Goal: Task Accomplishment & Management: Use online tool/utility

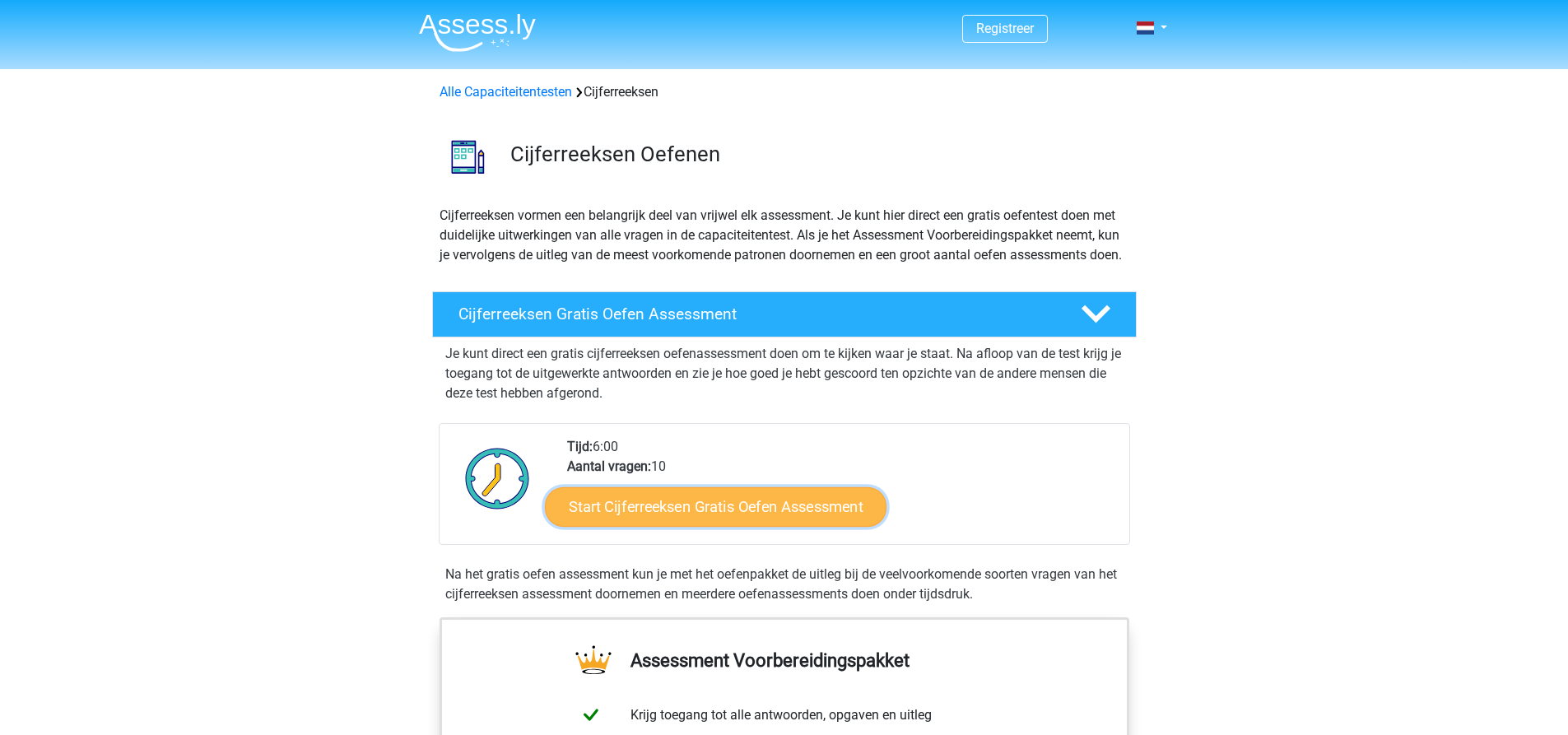
click at [787, 517] on link "Start Cijferreeksen Gratis Oefen Assessment" at bounding box center [716, 506] width 342 height 39
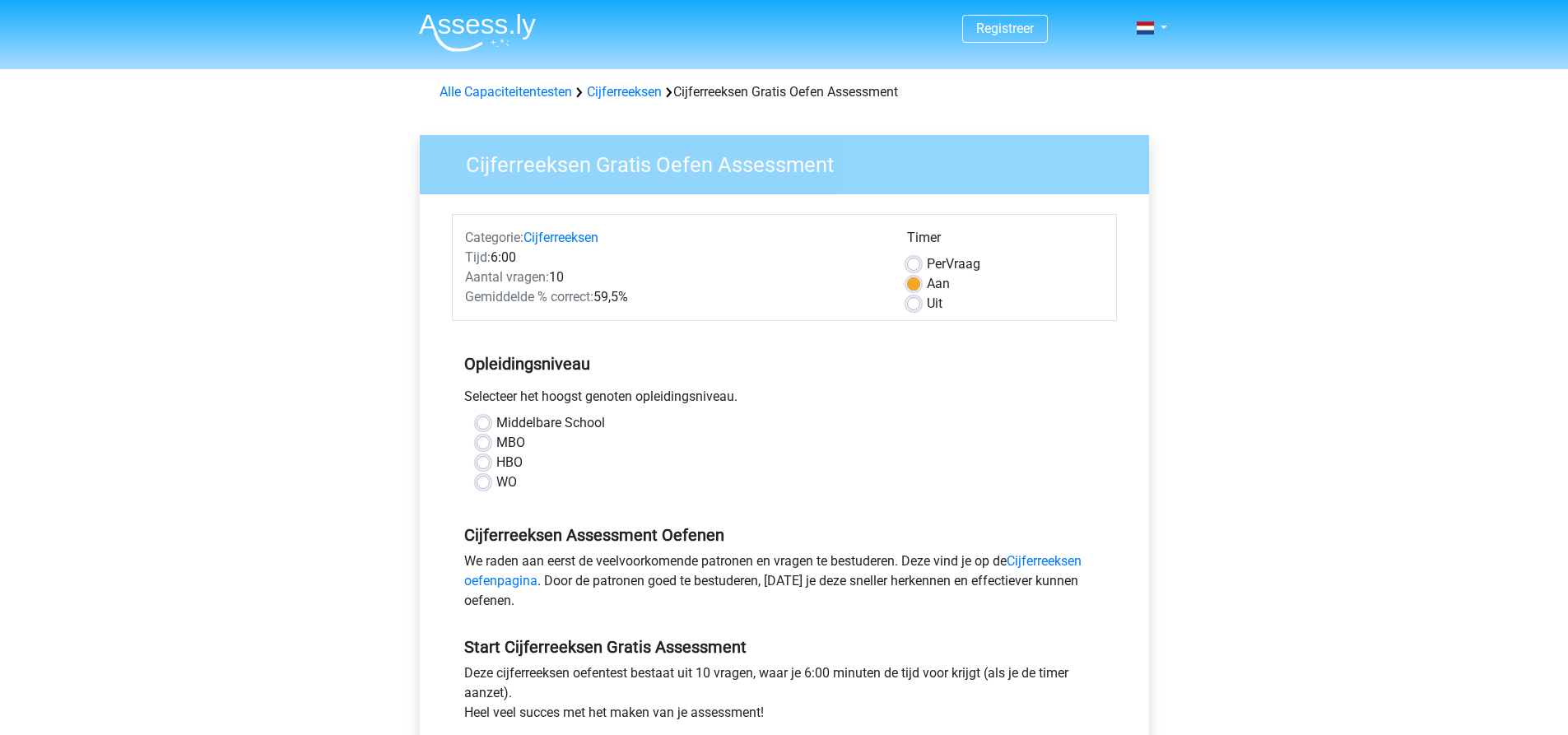
click at [496, 440] on label "MBO" at bounding box center [510, 443] width 28 height 20
click at [488, 440] on input "MBO" at bounding box center [484, 442] width 13 height 17
radio input "true"
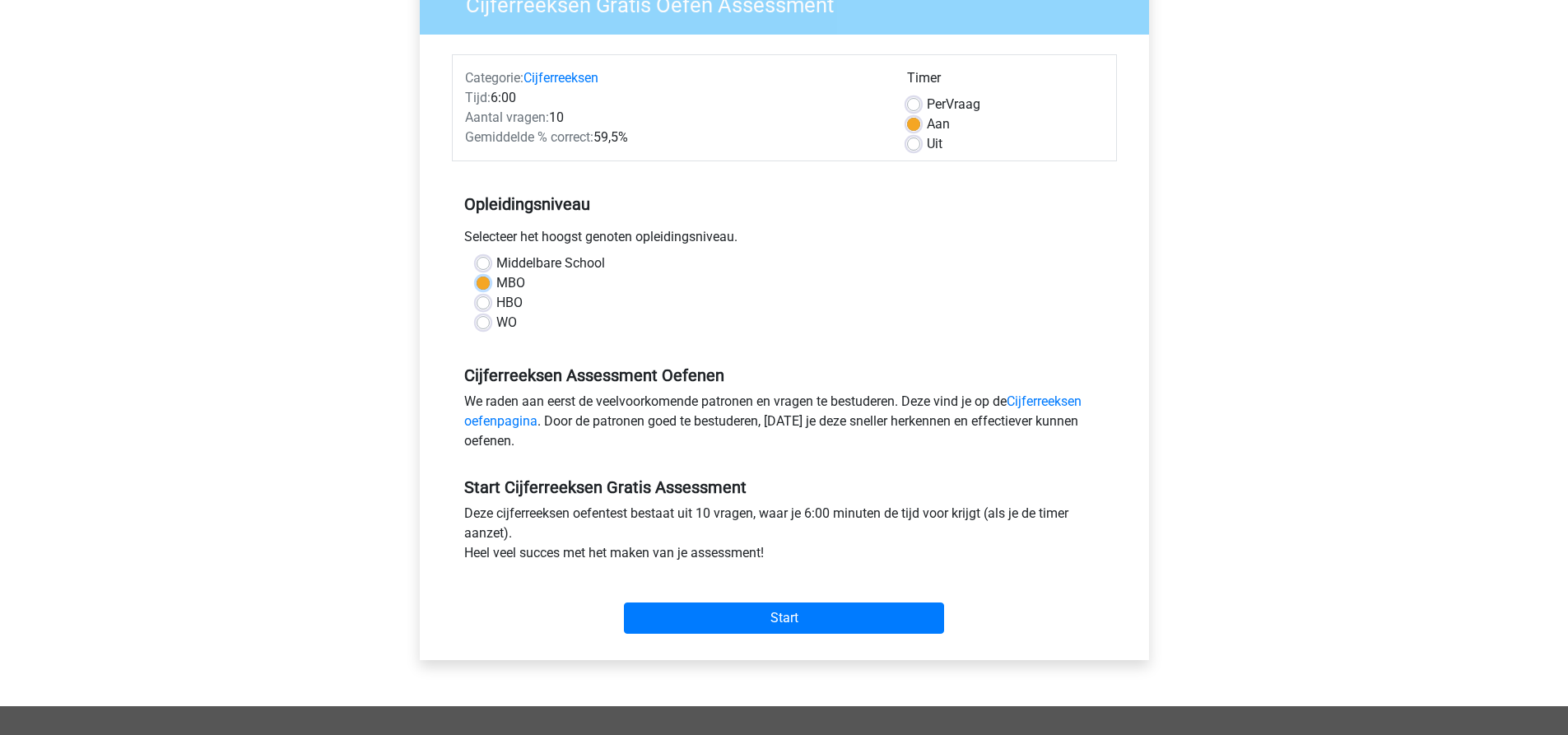
scroll to position [164, 0]
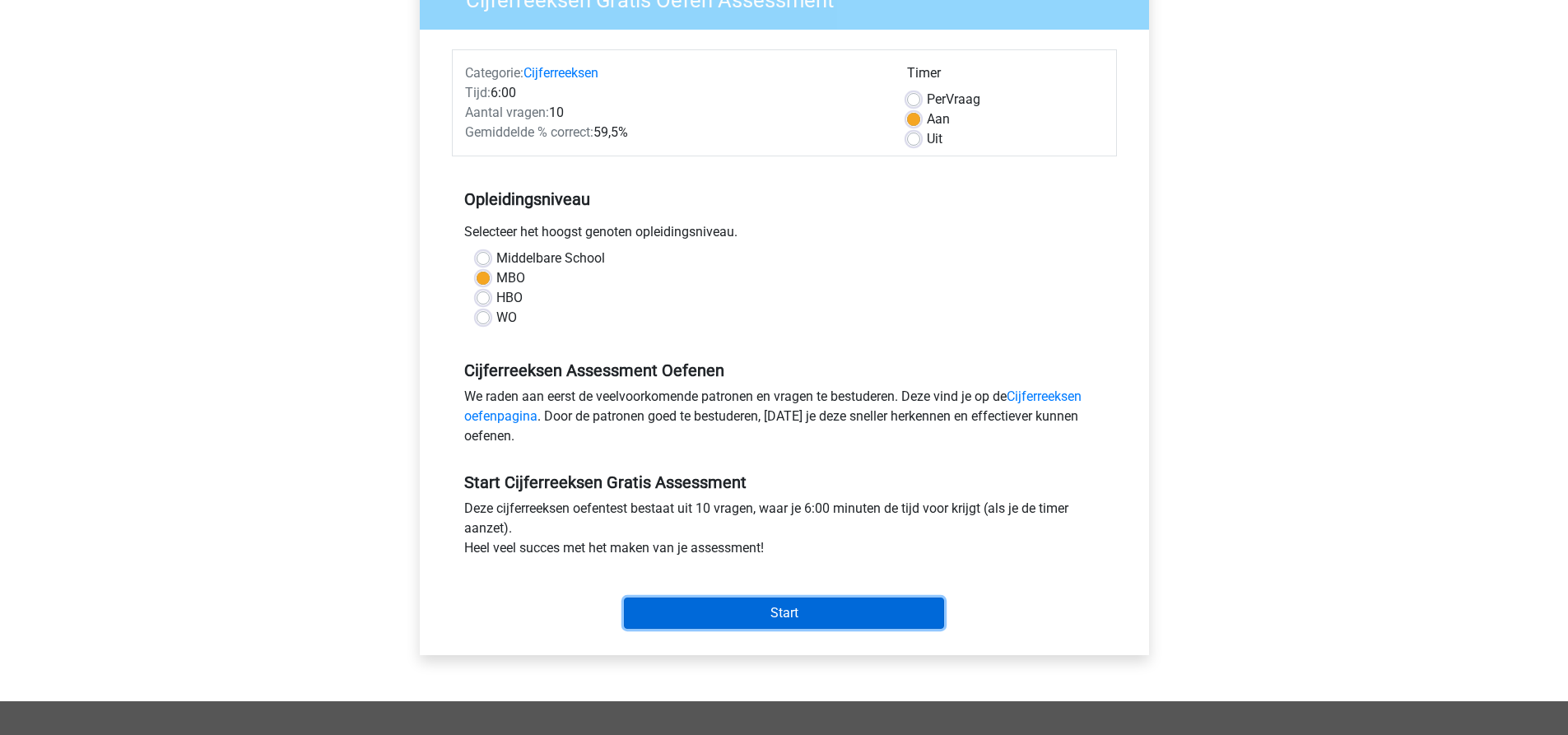
click at [804, 611] on input "Start" at bounding box center [784, 613] width 320 height 31
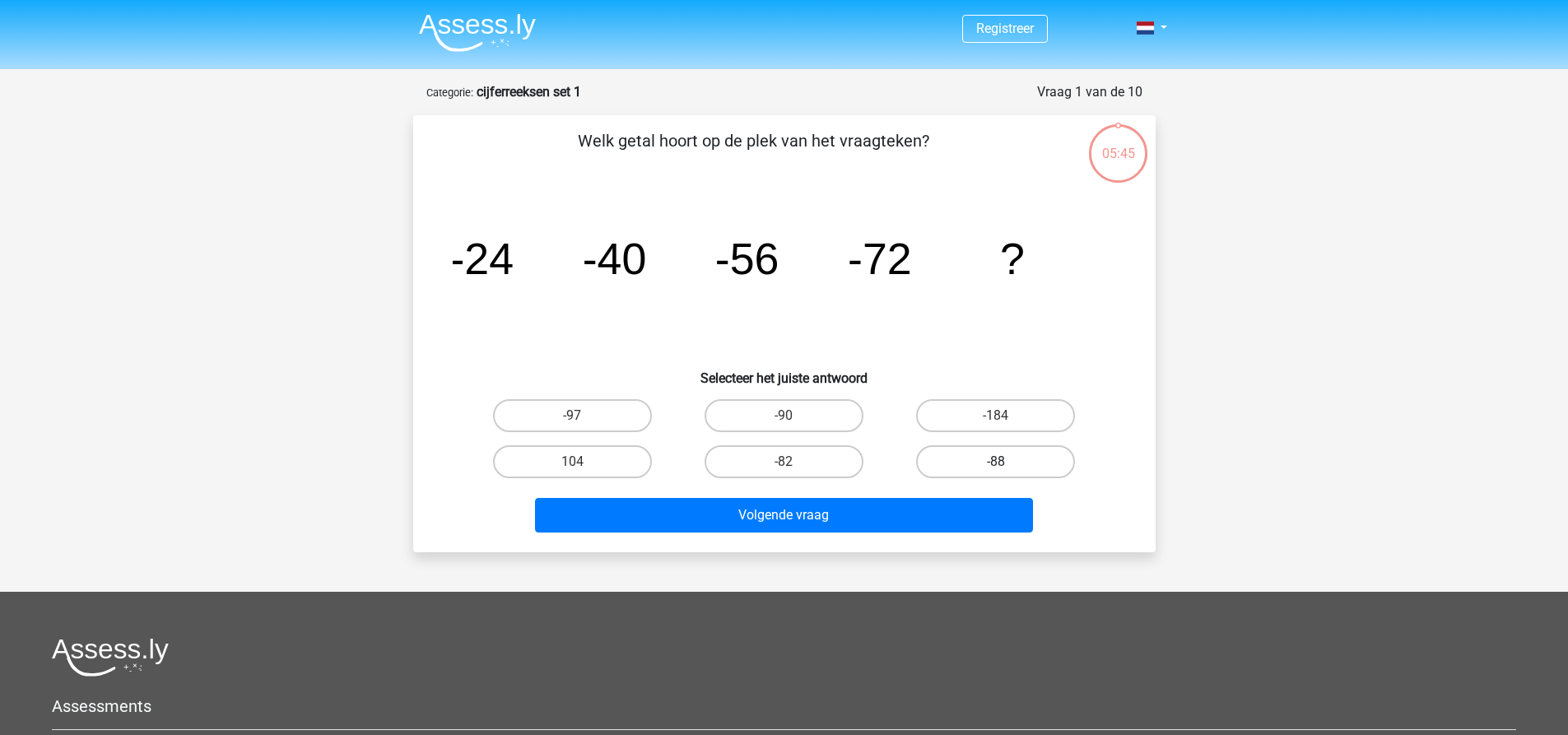
click at [1014, 475] on label "-88" at bounding box center [996, 461] width 159 height 33
click at [1007, 473] on input "-88" at bounding box center [1001, 467] width 11 height 11
radio input "true"
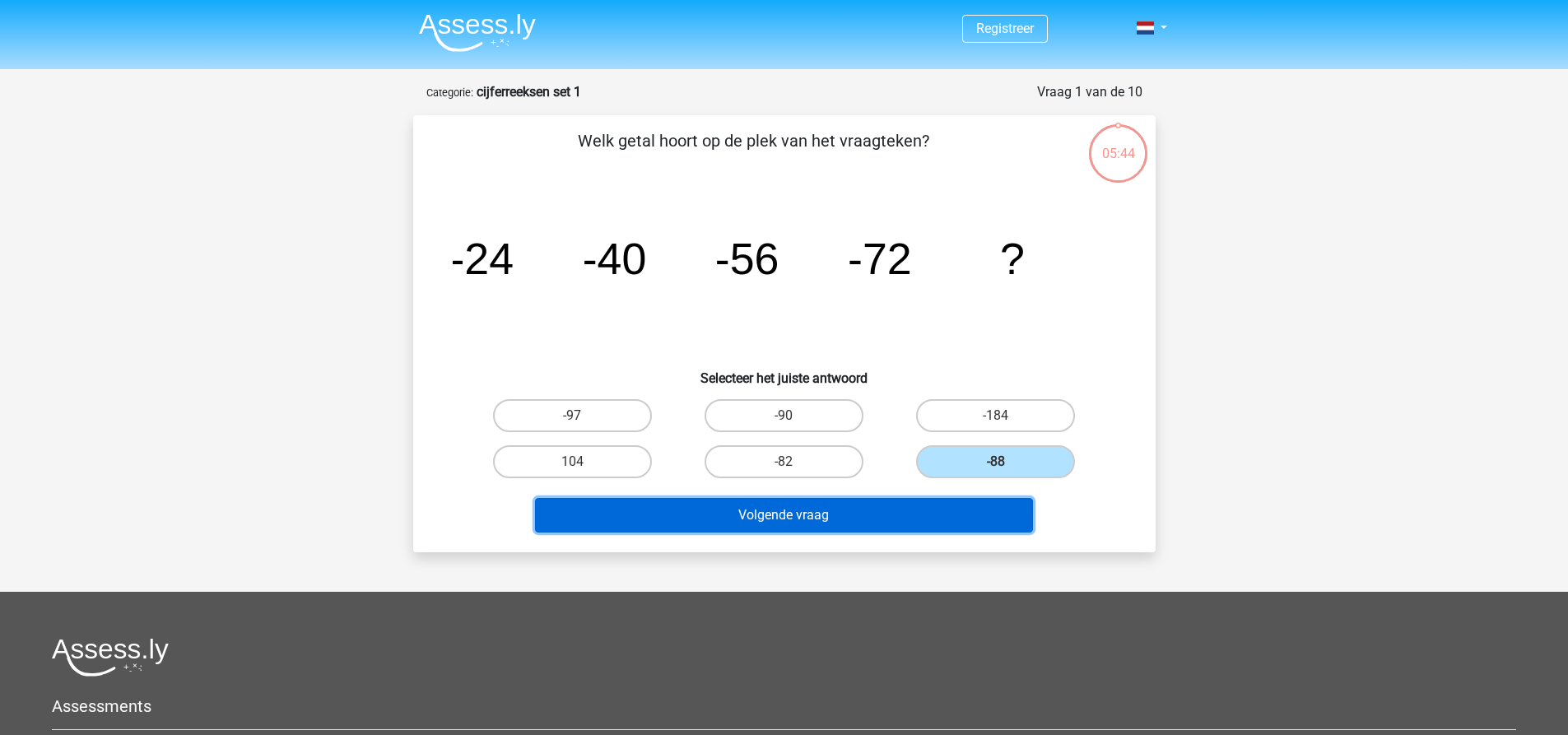
click at [953, 526] on button "Volgende vraag" at bounding box center [784, 515] width 498 height 34
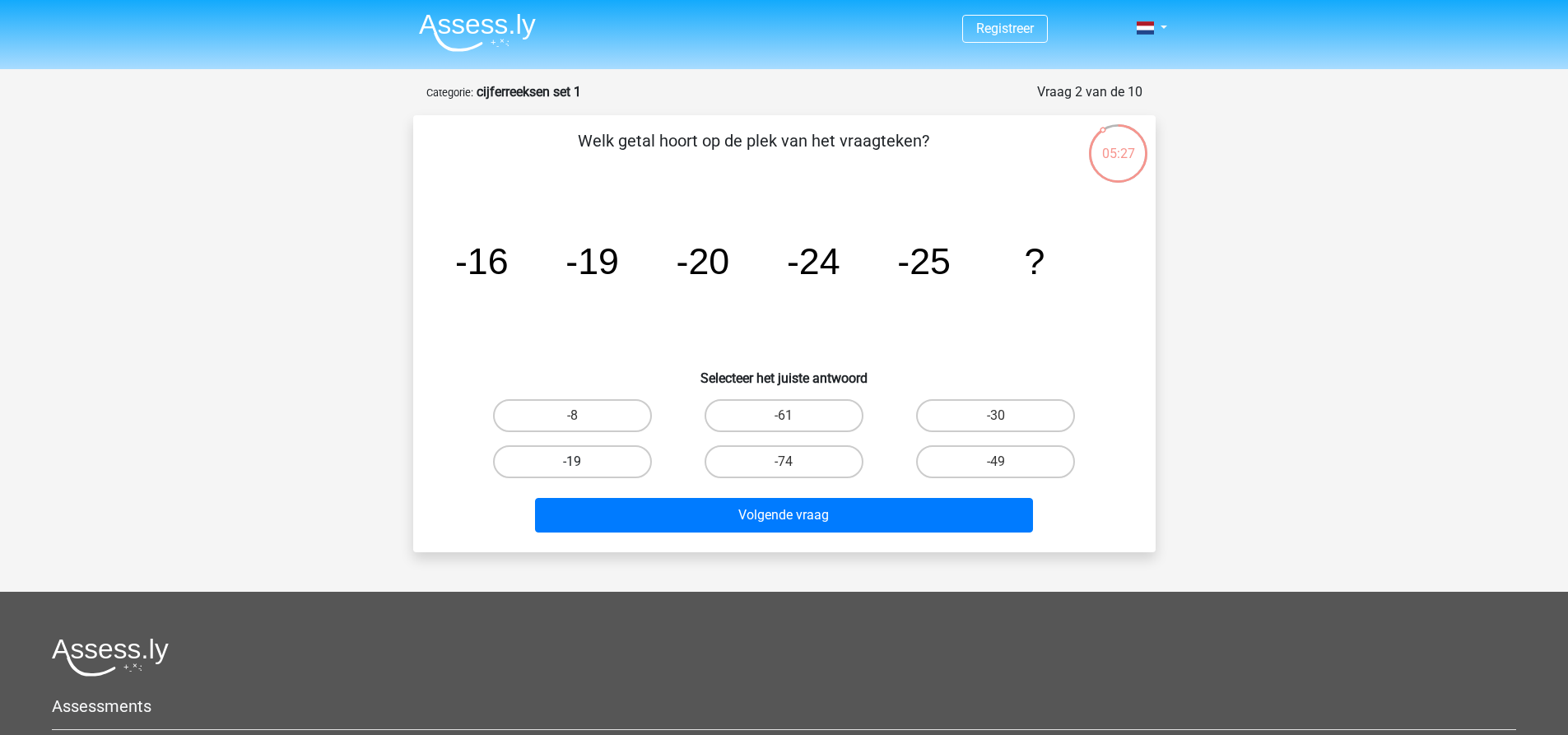
click at [623, 470] on label "-19" at bounding box center [572, 461] width 159 height 33
click at [582, 470] on input "-19" at bounding box center [577, 467] width 11 height 11
radio input "true"
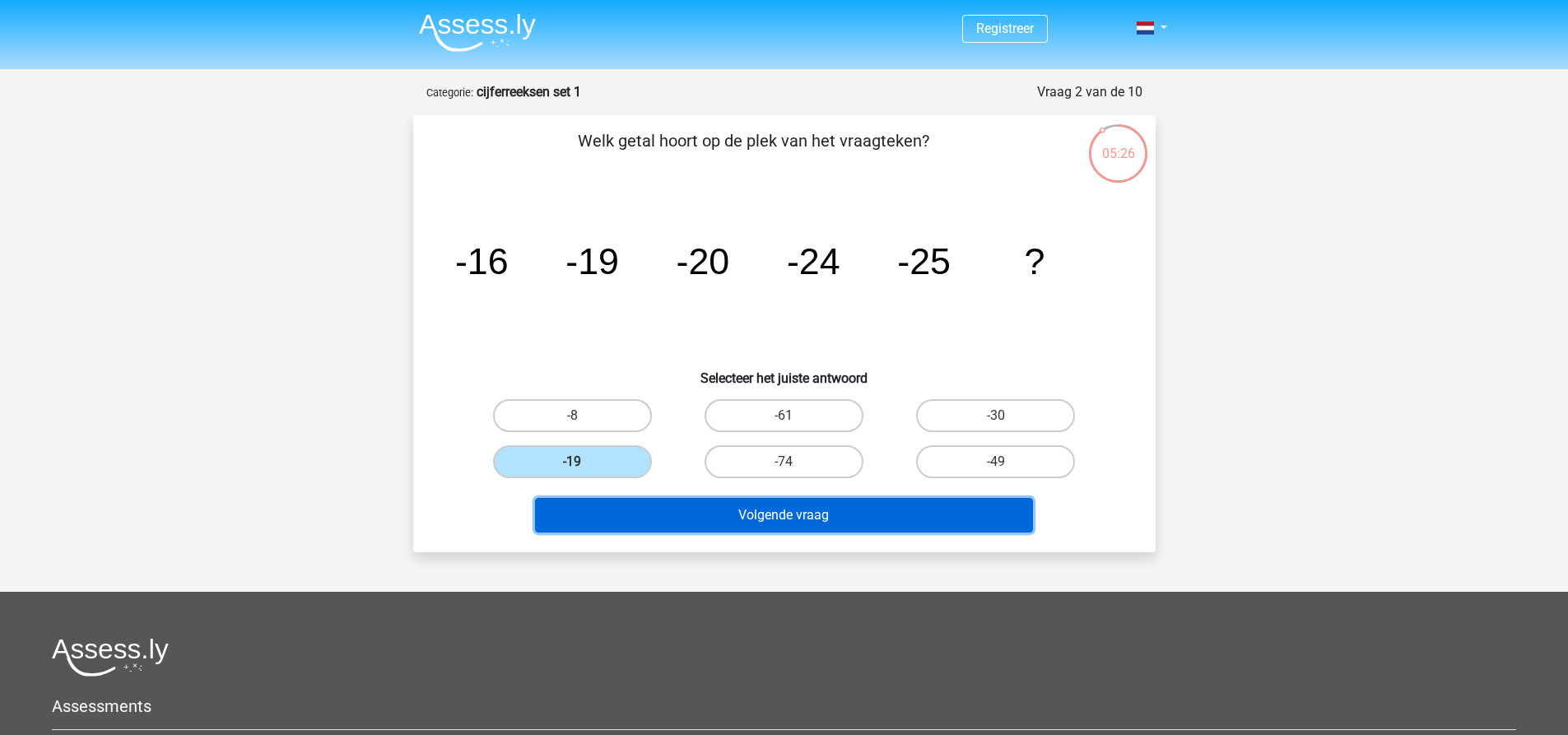
click at [840, 526] on button "Volgende vraag" at bounding box center [784, 515] width 498 height 34
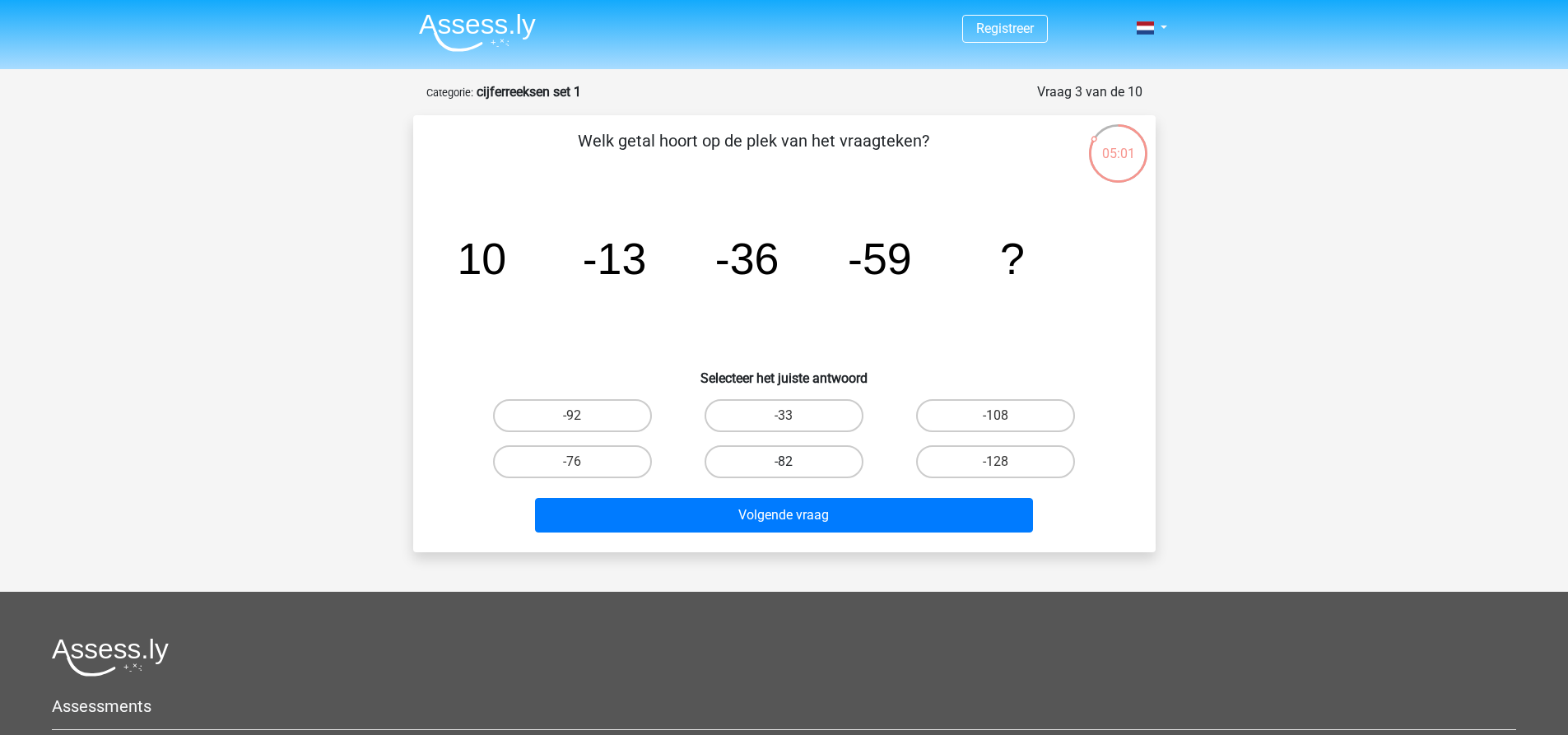
click at [805, 463] on label "-82" at bounding box center [784, 461] width 159 height 33
click at [794, 463] on input "-82" at bounding box center [789, 467] width 11 height 11
radio input "true"
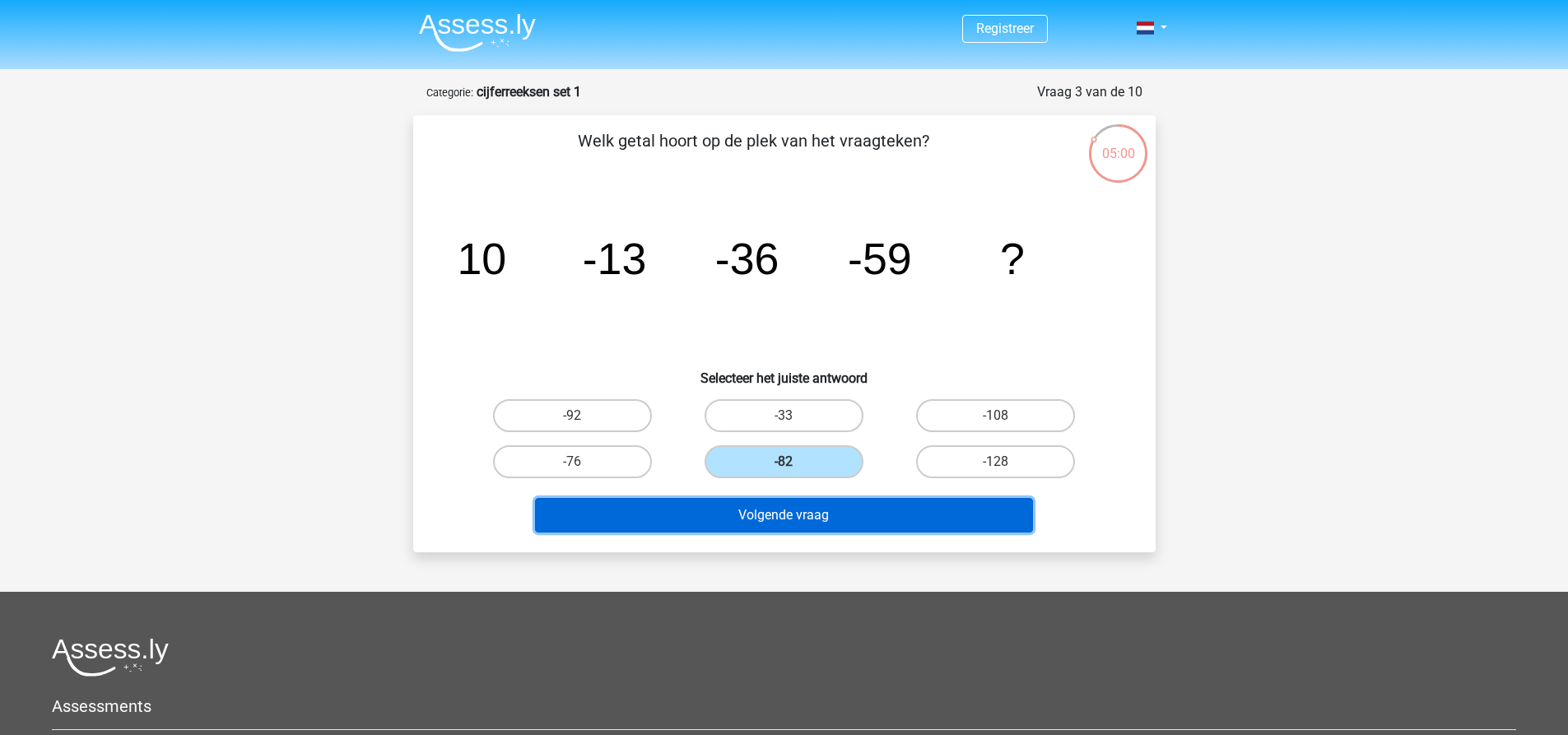
click at [815, 520] on button "Volgende vraag" at bounding box center [784, 515] width 498 height 34
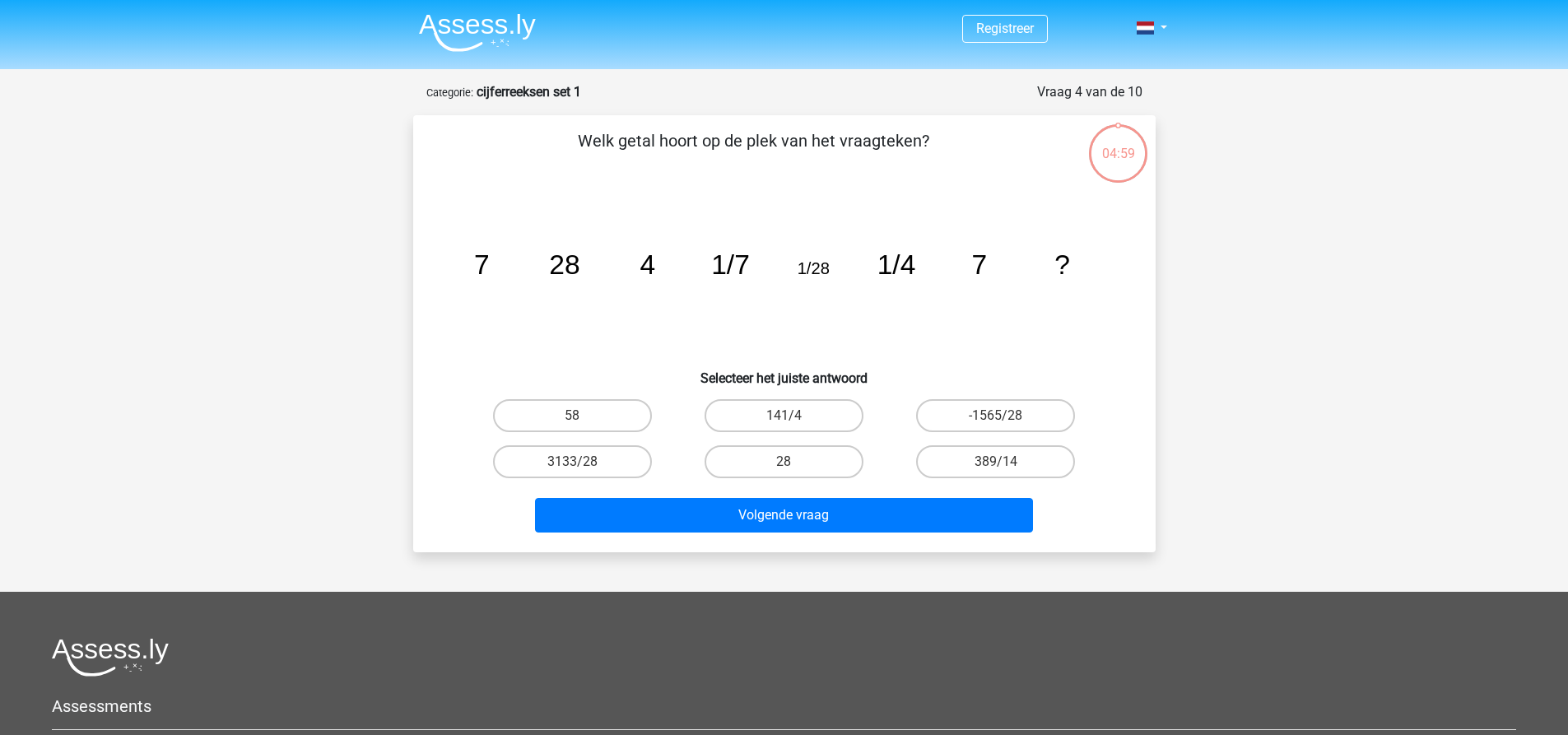
scroll to position [82, 0]
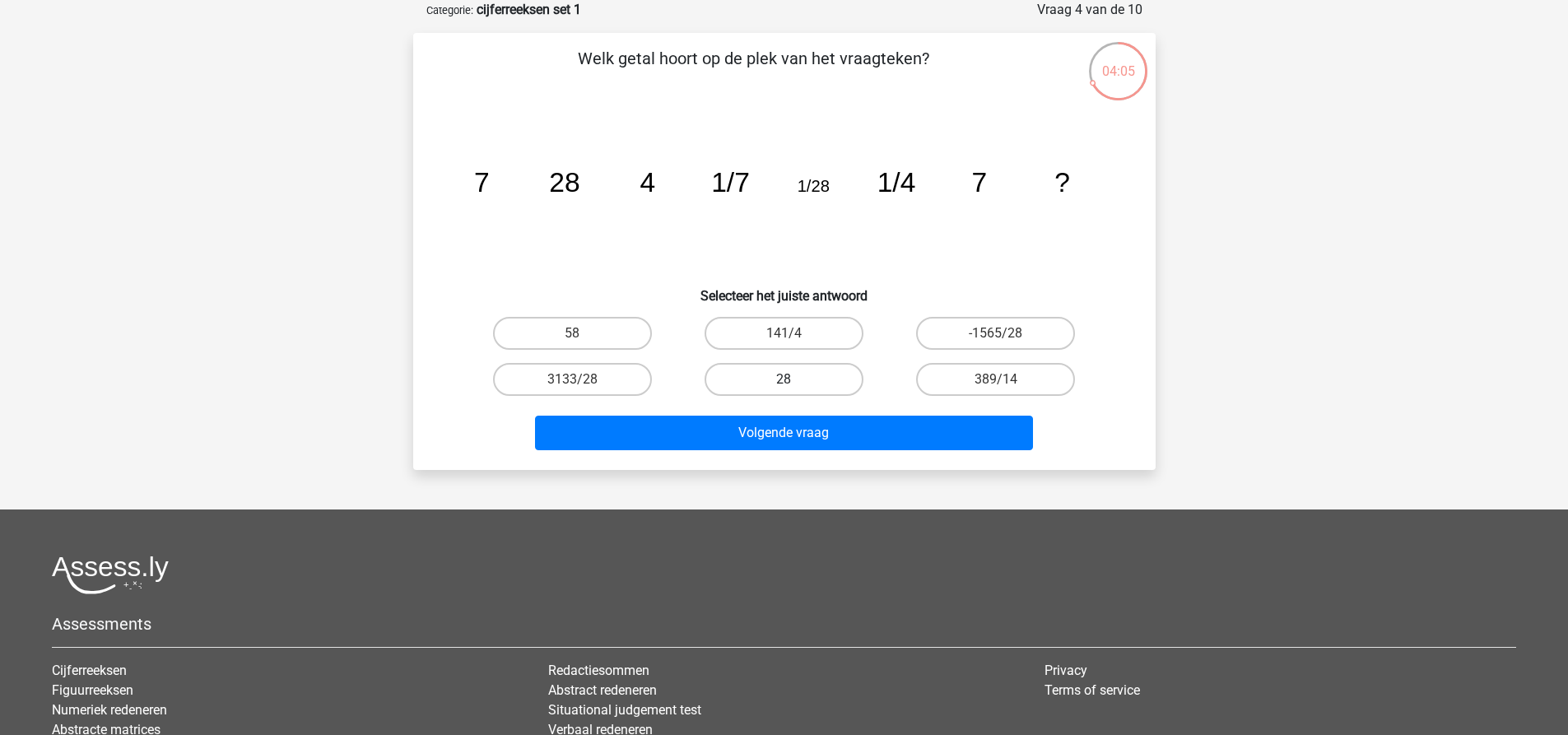
click at [752, 369] on label "28" at bounding box center [784, 379] width 159 height 33
click at [784, 380] on input "28" at bounding box center [789, 385] width 11 height 11
radio input "true"
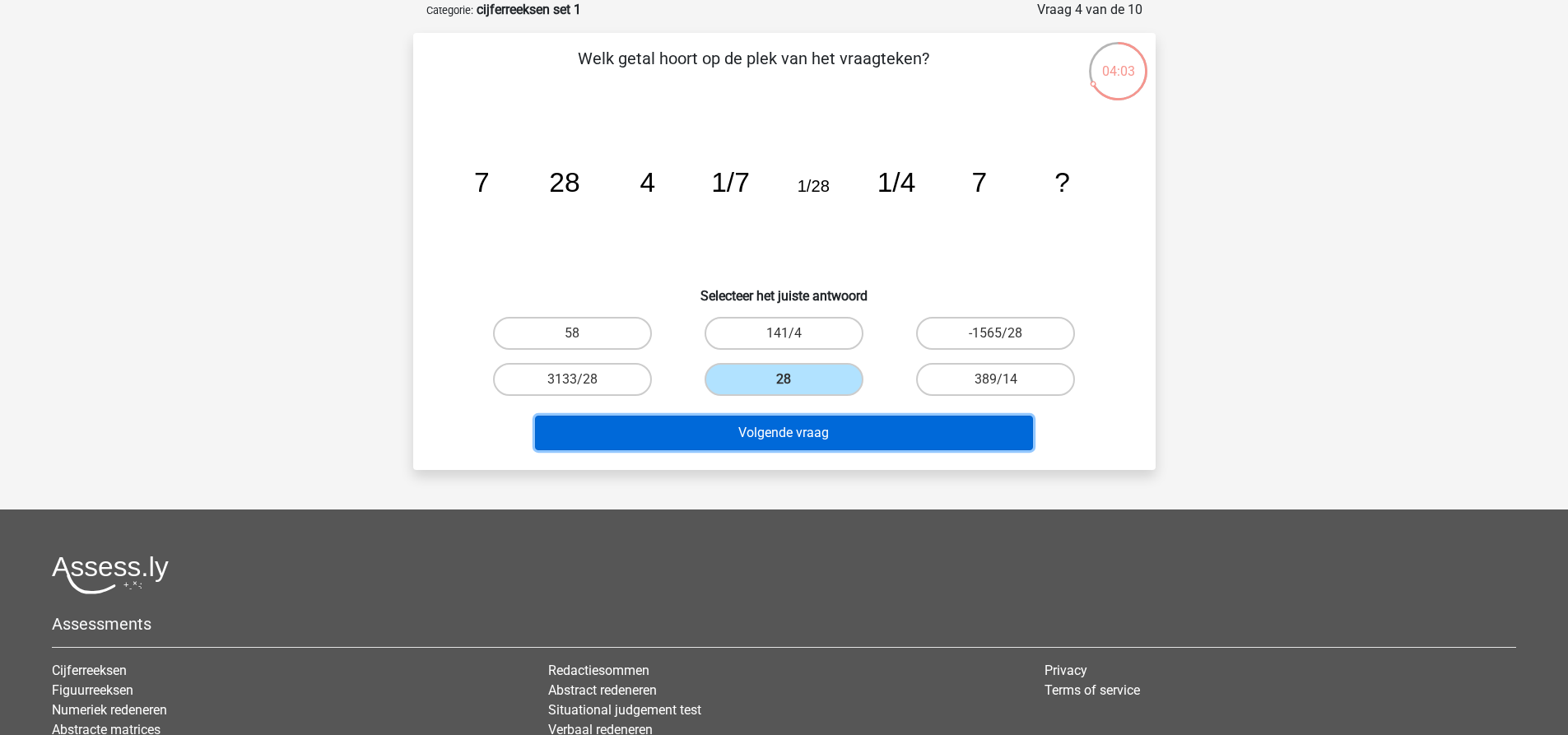
click at [834, 434] on button "Volgende vraag" at bounding box center [784, 432] width 498 height 34
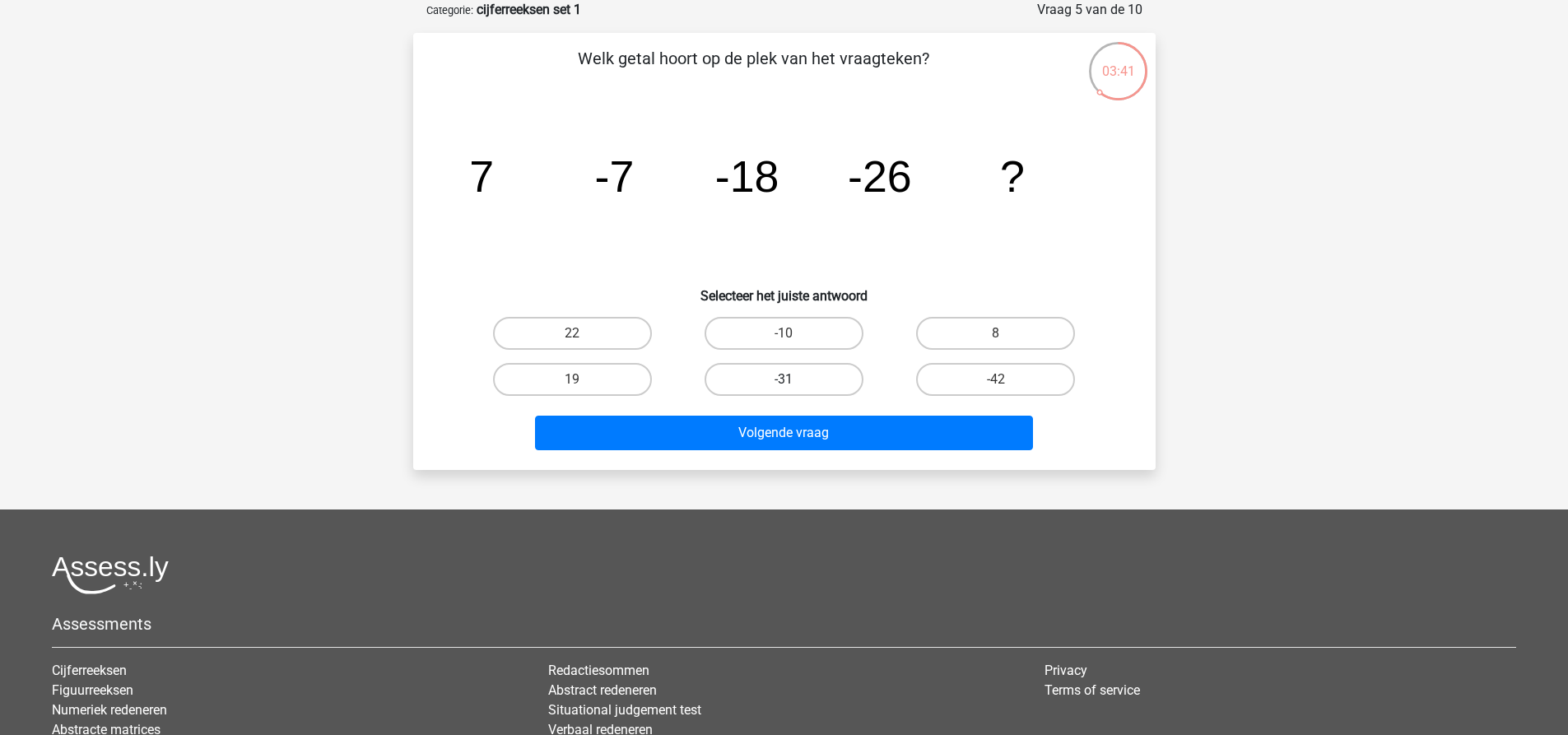
click at [814, 378] on label "-31" at bounding box center [784, 379] width 159 height 33
click at [794, 380] on input "-31" at bounding box center [789, 385] width 11 height 11
radio input "true"
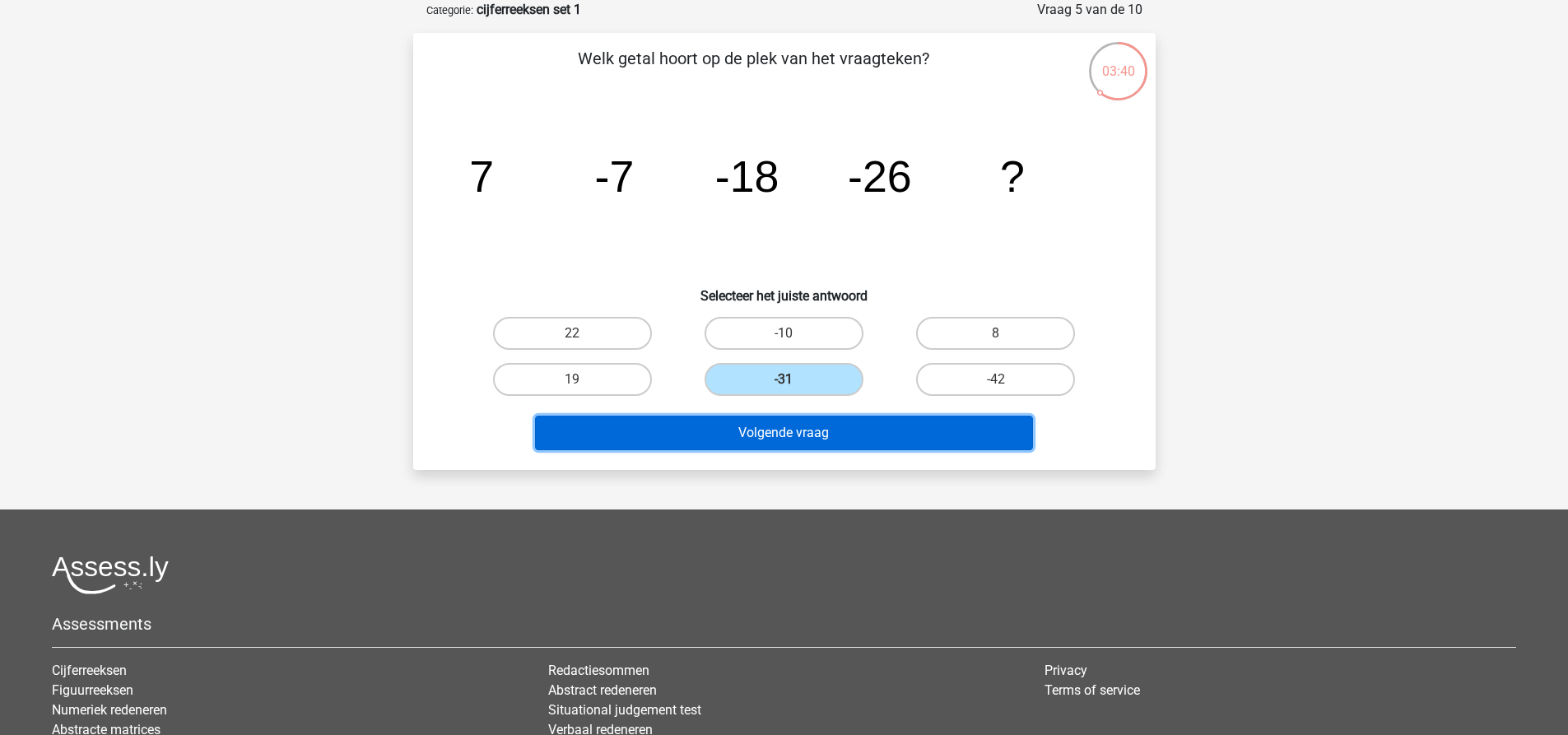
click at [834, 431] on button "Volgende vraag" at bounding box center [784, 432] width 498 height 34
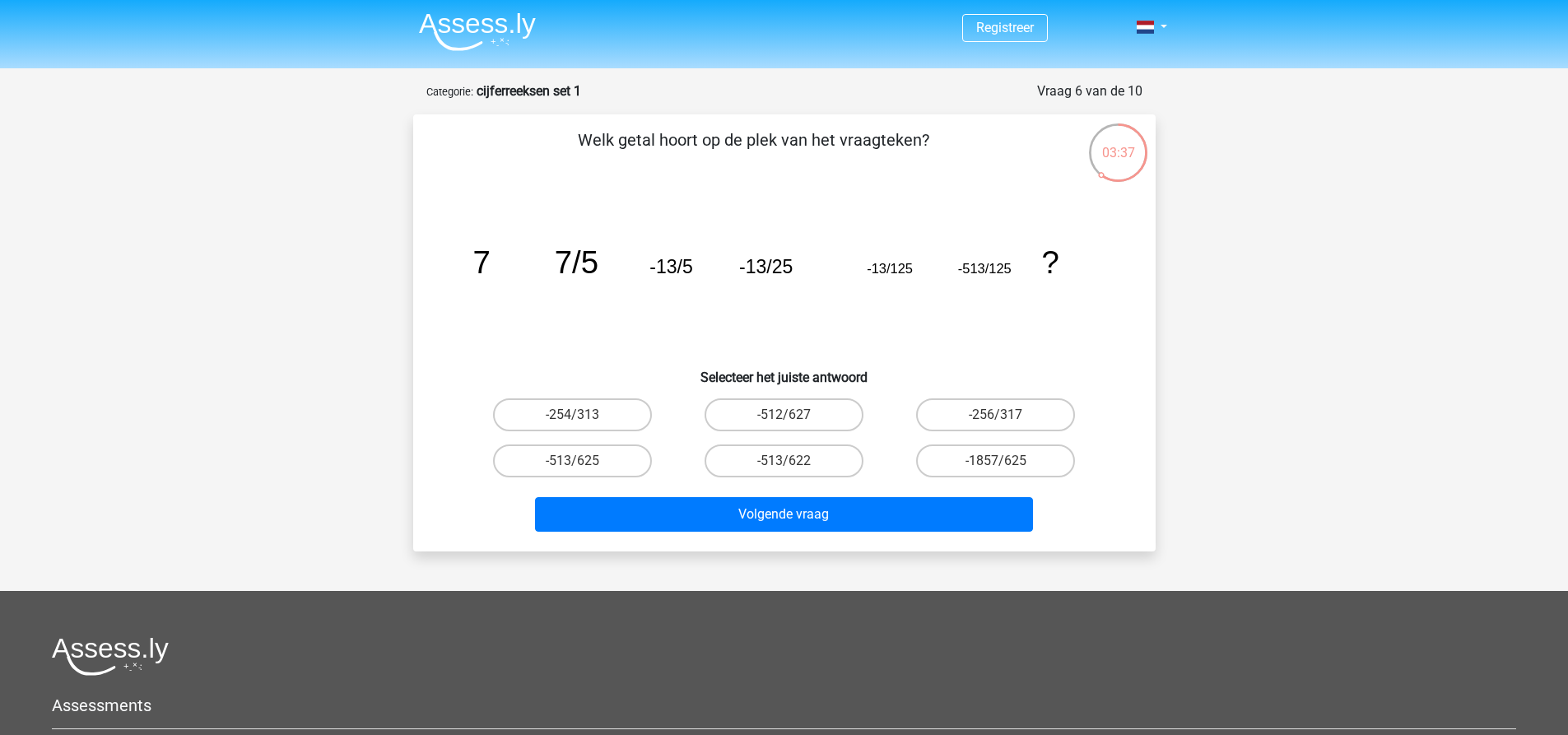
scroll to position [0, 0]
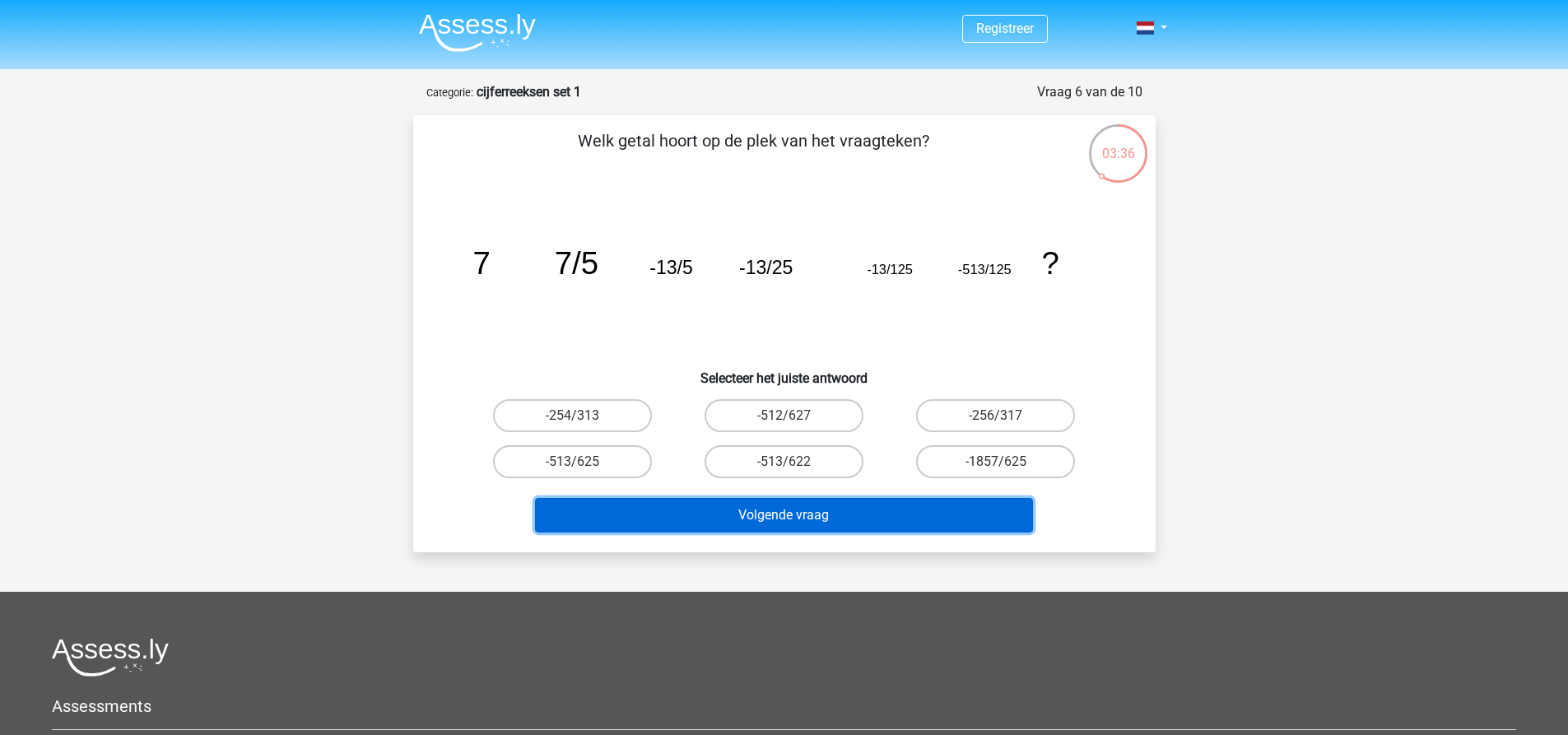
click at [845, 520] on button "Volgende vraag" at bounding box center [784, 515] width 498 height 34
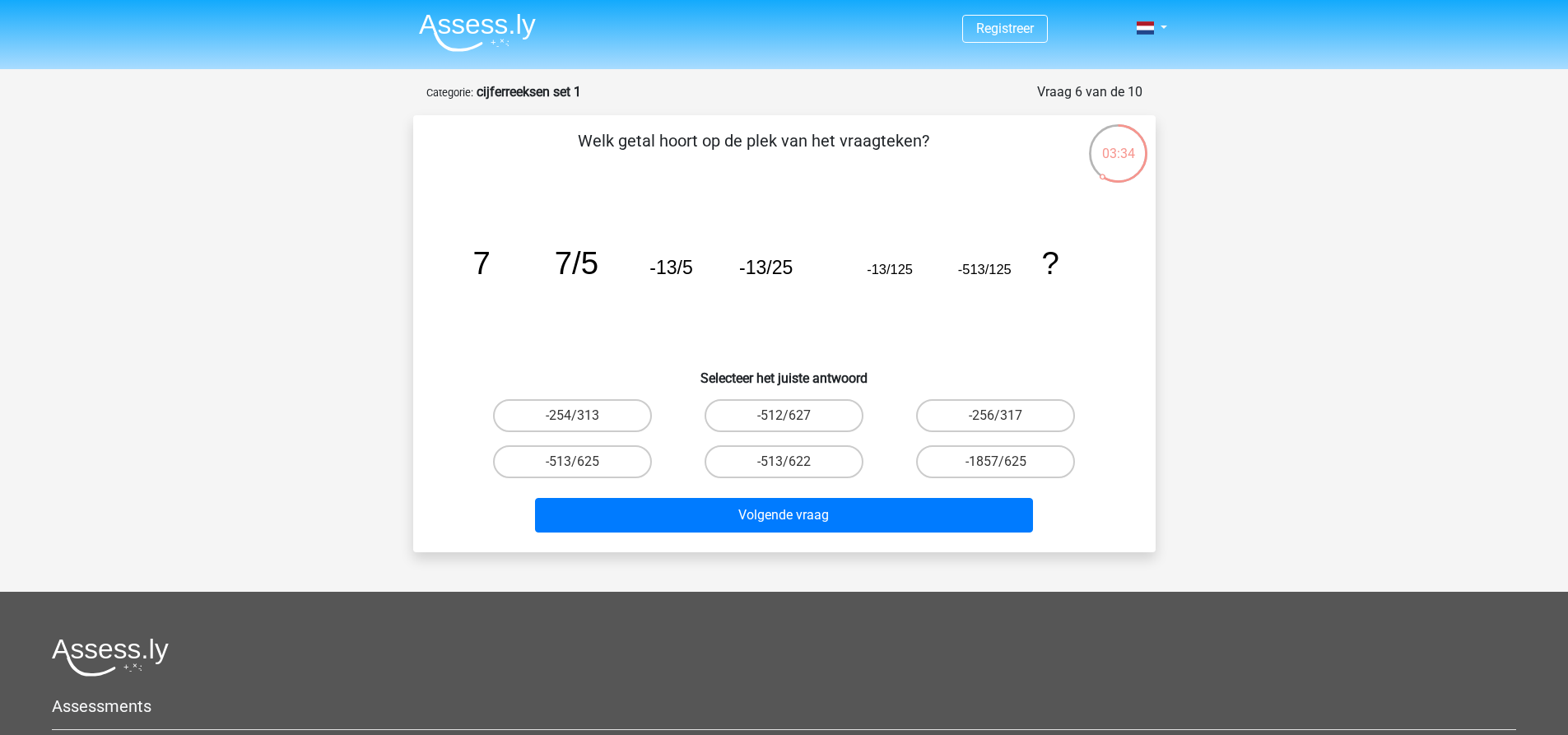
click at [639, 340] on icon "image/svg+xml 7 7/5 -13/5 -13/25 -13/125 -513/125 ?" at bounding box center [784, 274] width 664 height 166
click at [966, 469] on label "-1857/625" at bounding box center [996, 461] width 159 height 33
click at [996, 469] on input "-1857/625" at bounding box center [1001, 467] width 11 height 11
radio input "true"
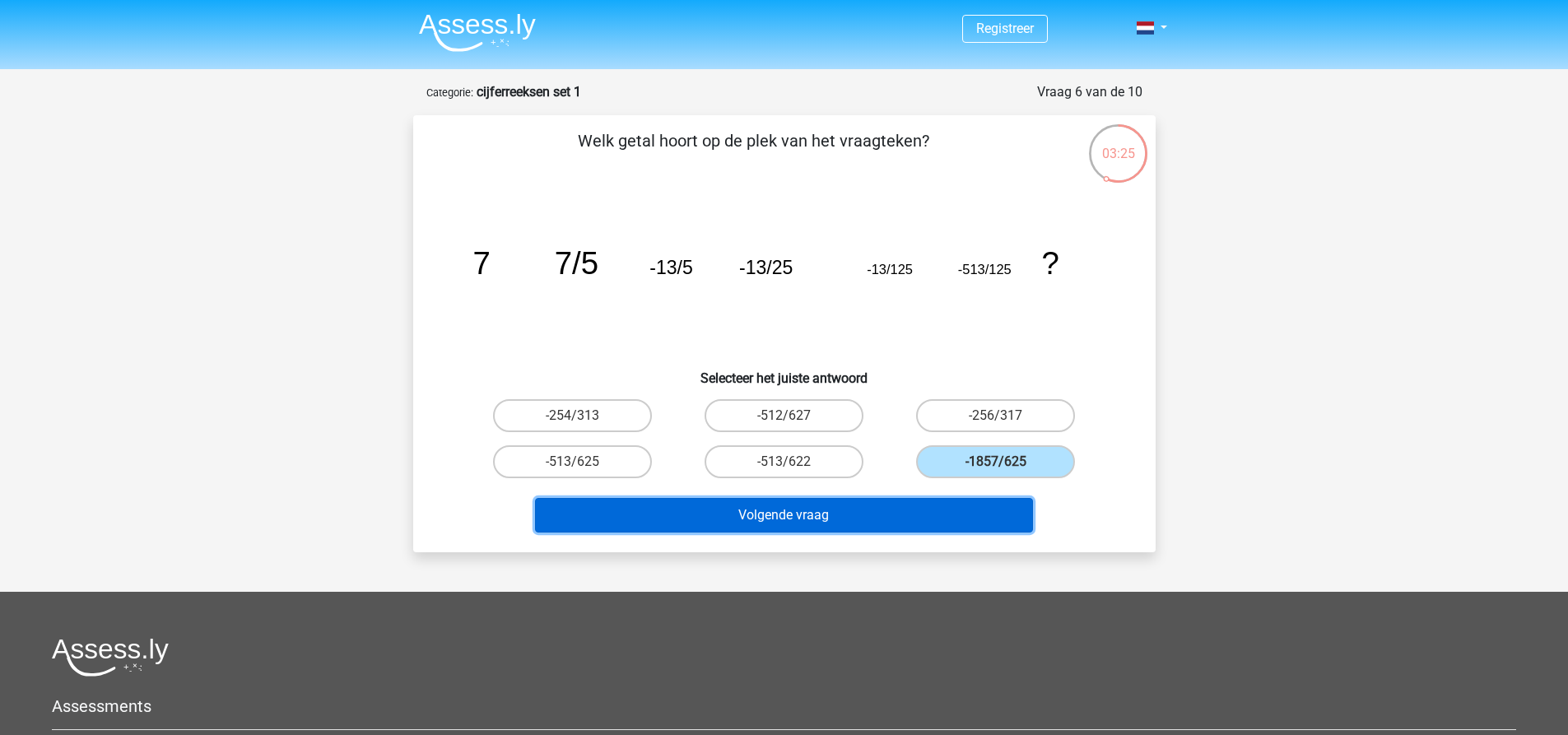
click at [917, 520] on button "Volgende vraag" at bounding box center [784, 515] width 498 height 34
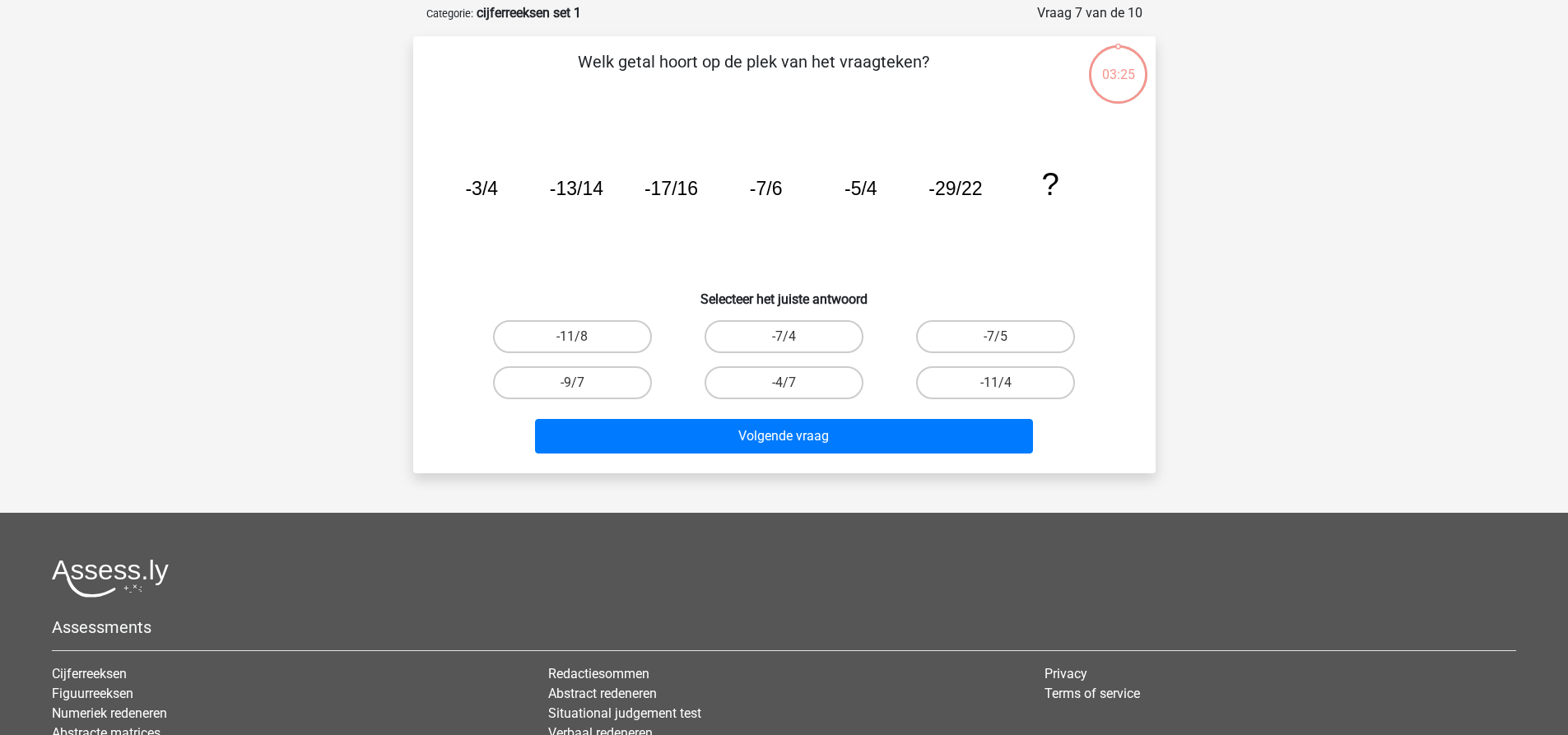
scroll to position [82, 0]
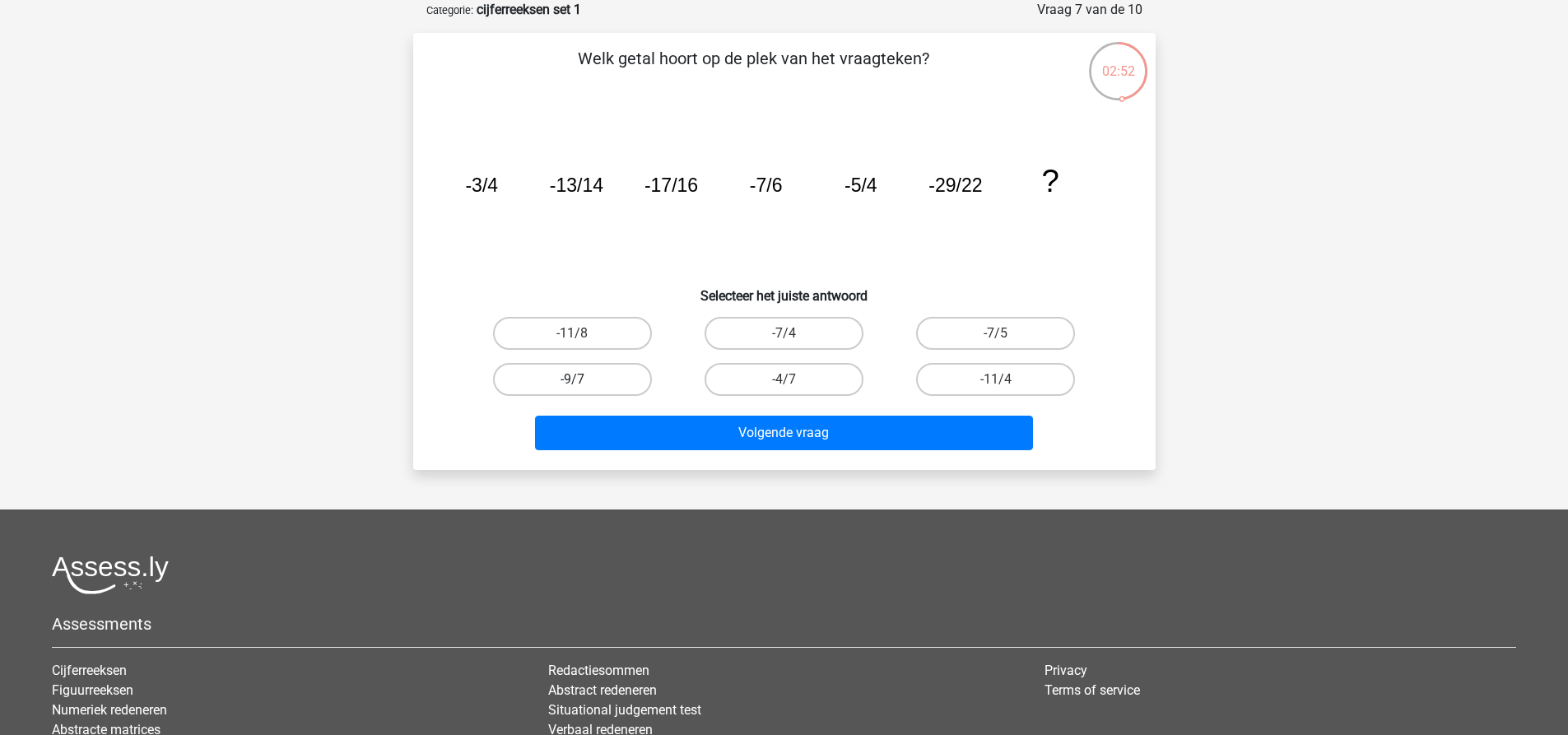
click at [603, 372] on label "-9/7" at bounding box center [572, 379] width 159 height 33
click at [582, 380] on input "-9/7" at bounding box center [577, 385] width 11 height 11
radio input "true"
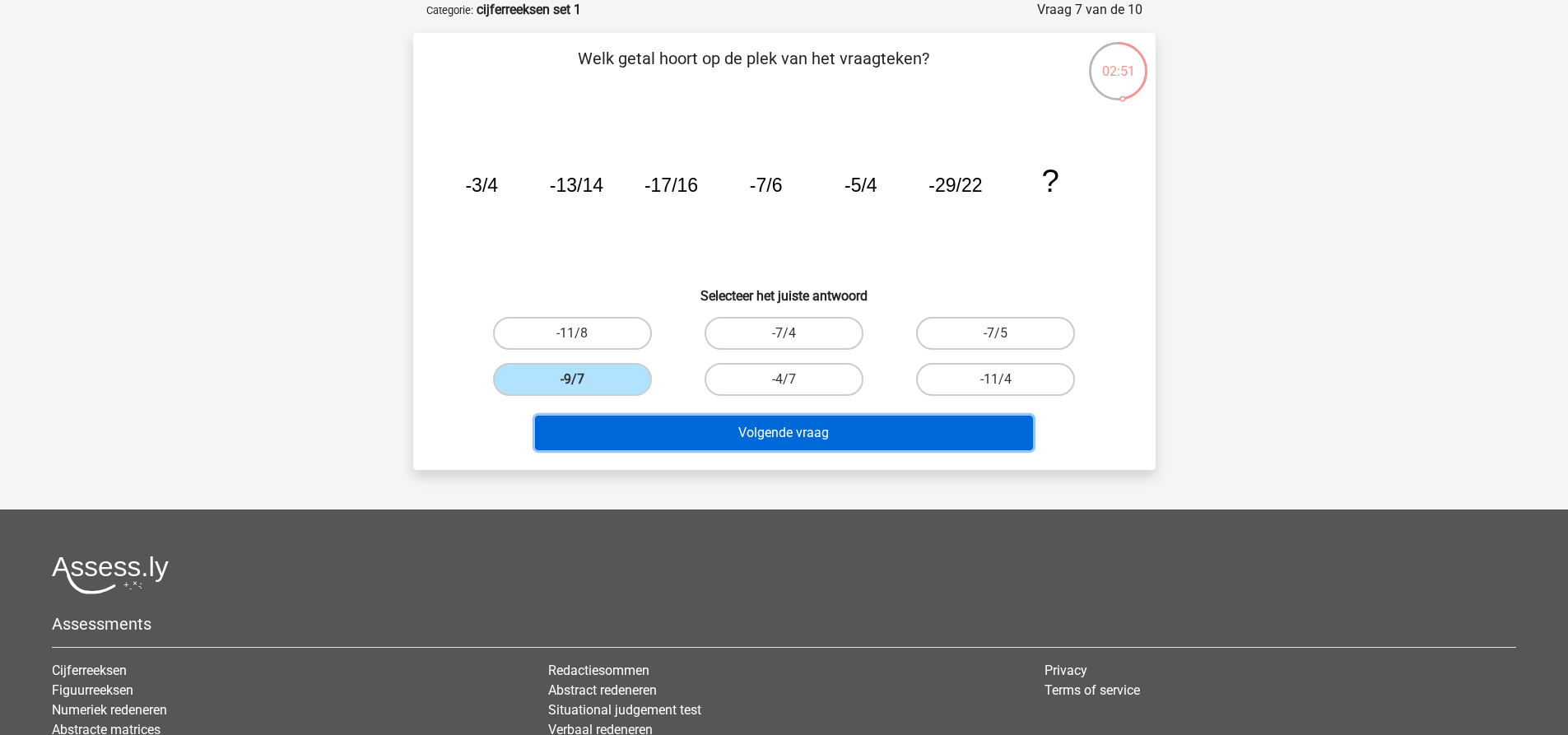
click at [765, 436] on button "Volgende vraag" at bounding box center [784, 432] width 498 height 34
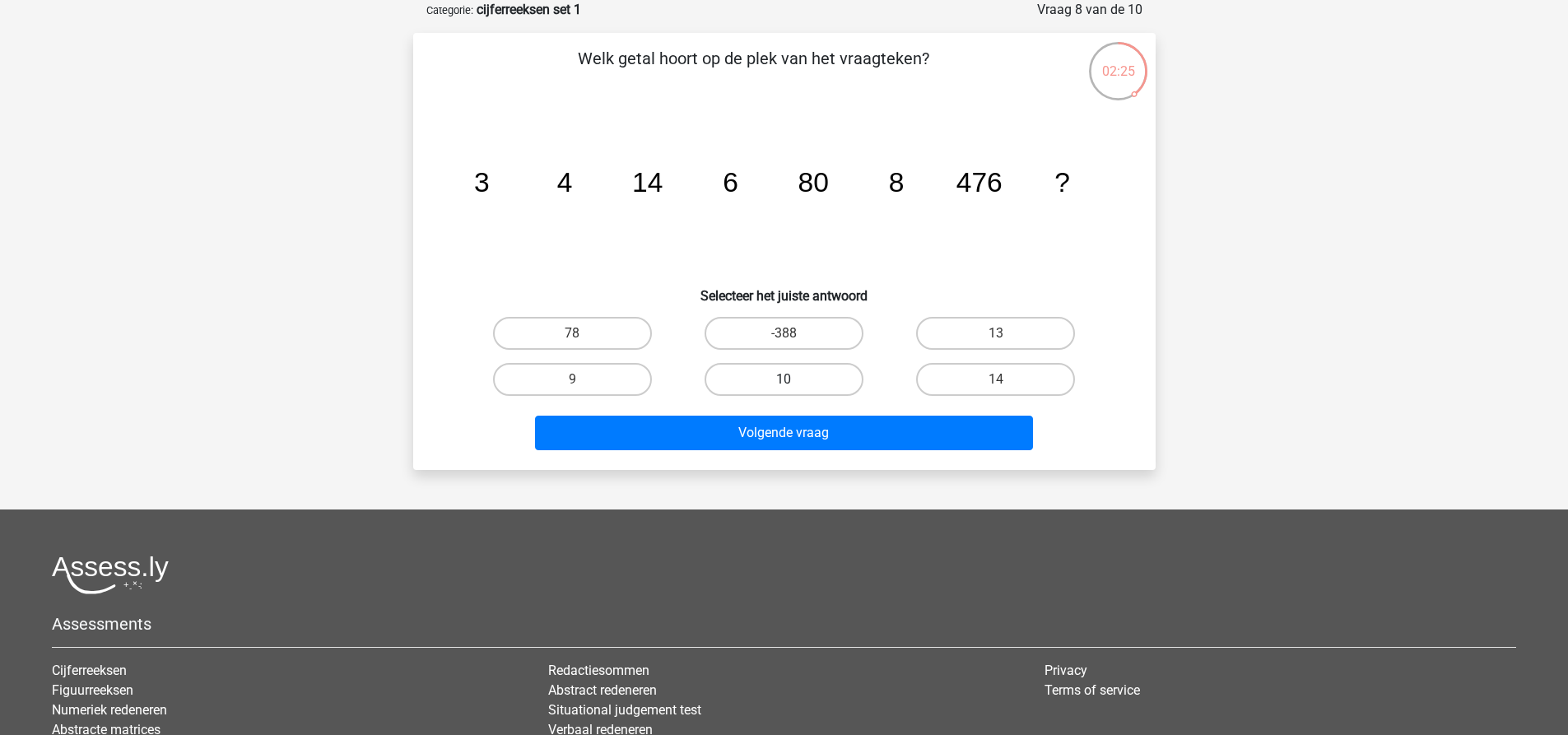
click at [813, 375] on label "10" at bounding box center [784, 379] width 159 height 33
click at [794, 380] on input "10" at bounding box center [789, 385] width 11 height 11
radio input "true"
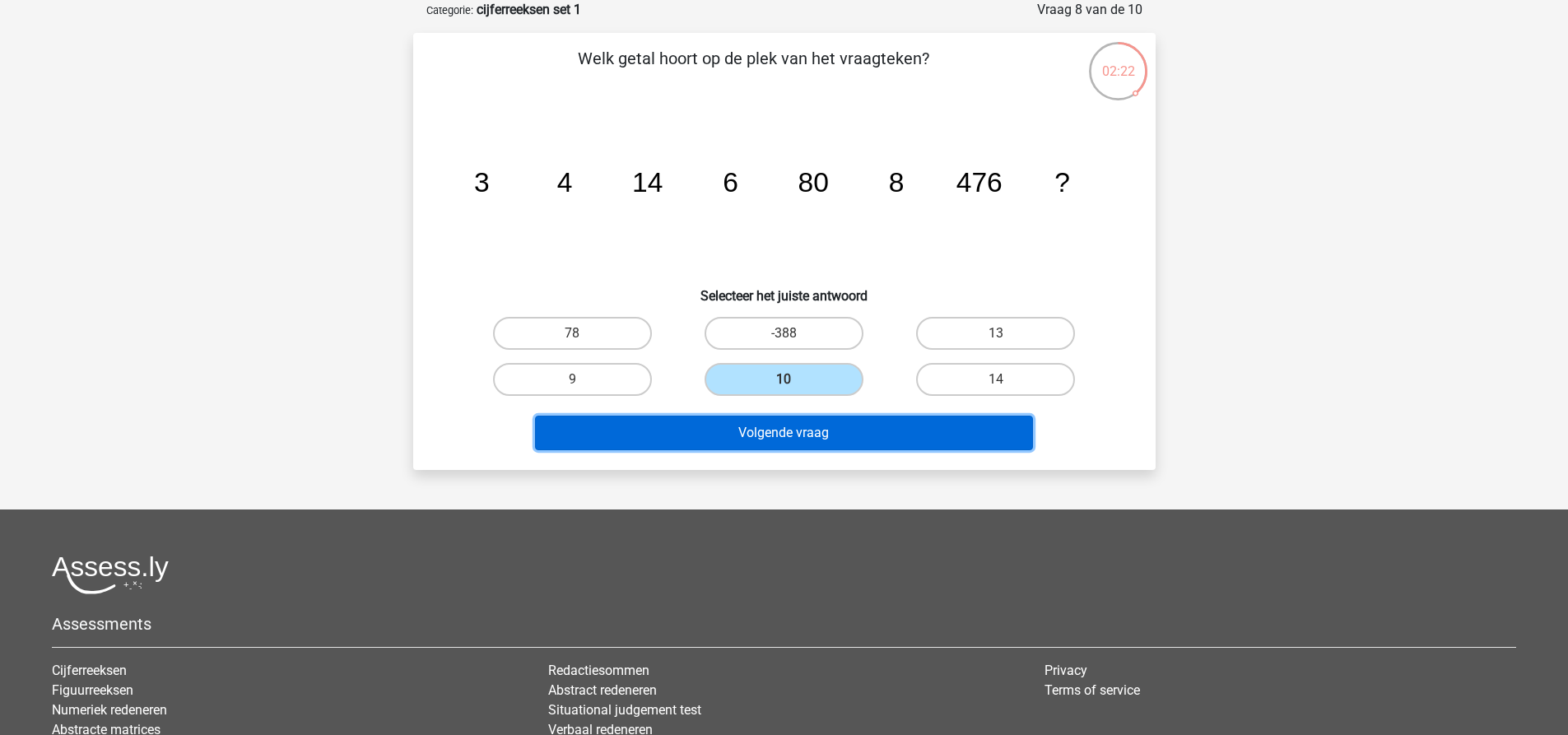
click at [820, 430] on button "Volgende vraag" at bounding box center [784, 432] width 498 height 34
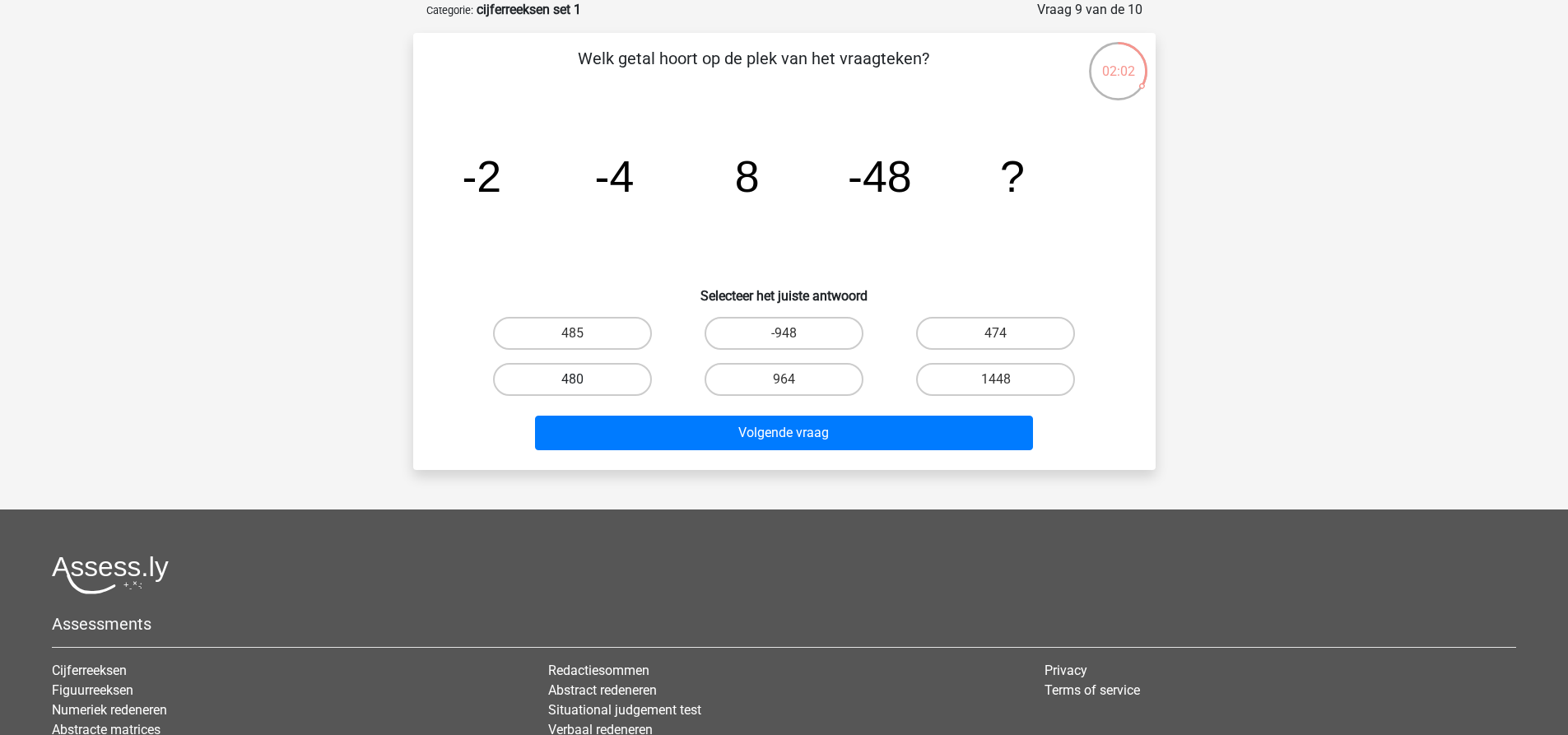
click at [608, 380] on label "480" at bounding box center [572, 379] width 159 height 33
click at [582, 380] on input "480" at bounding box center [577, 385] width 11 height 11
radio input "true"
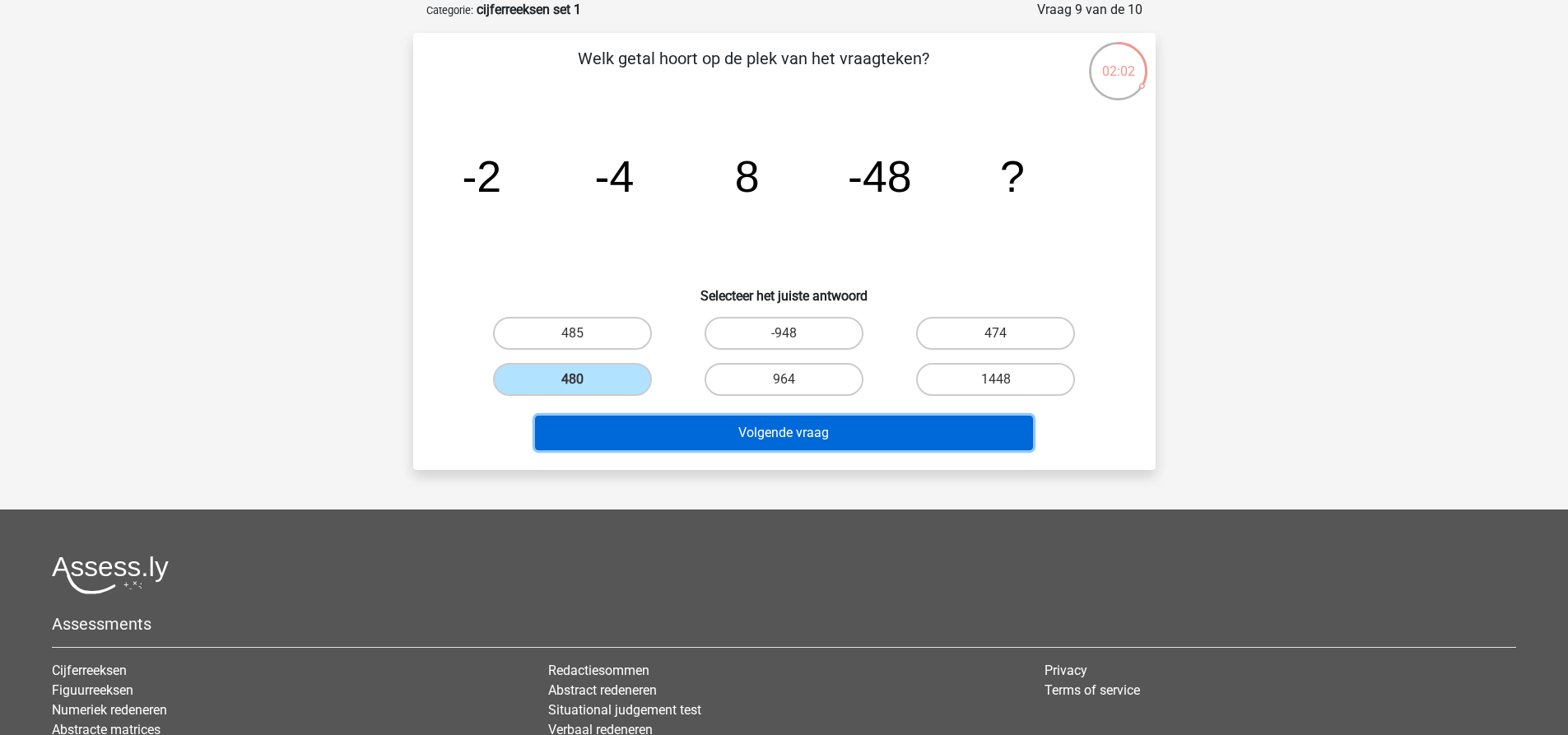
click at [644, 428] on button "Volgende vraag" at bounding box center [784, 432] width 498 height 34
click at [644, 428] on button "Resultaten" at bounding box center [784, 432] width 498 height 34
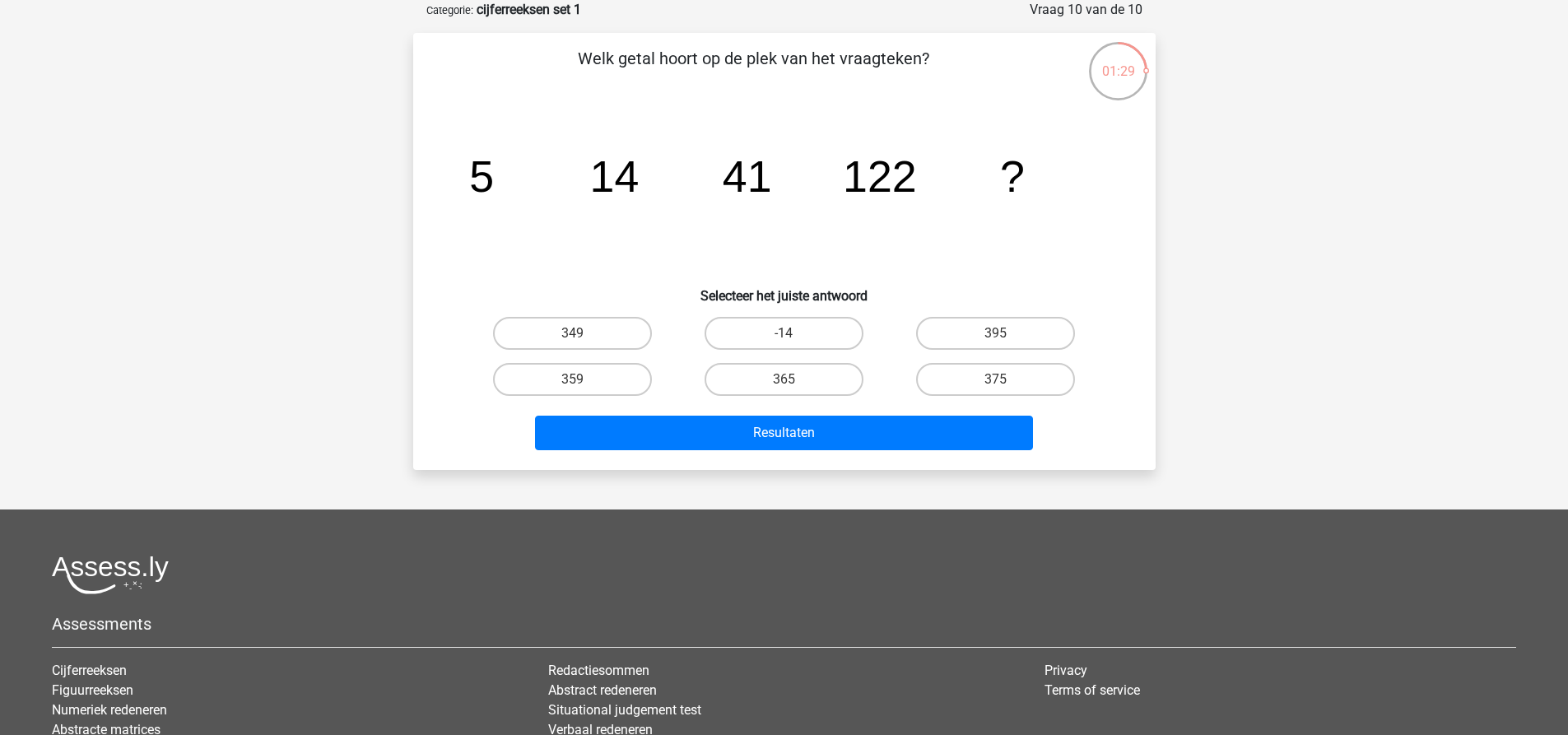
click at [1117, 277] on h6 "Selecteer het juiste antwoord" at bounding box center [784, 289] width 690 height 28
click at [775, 382] on label "365" at bounding box center [784, 379] width 159 height 33
click at [784, 382] on input "365" at bounding box center [789, 385] width 11 height 11
radio input "true"
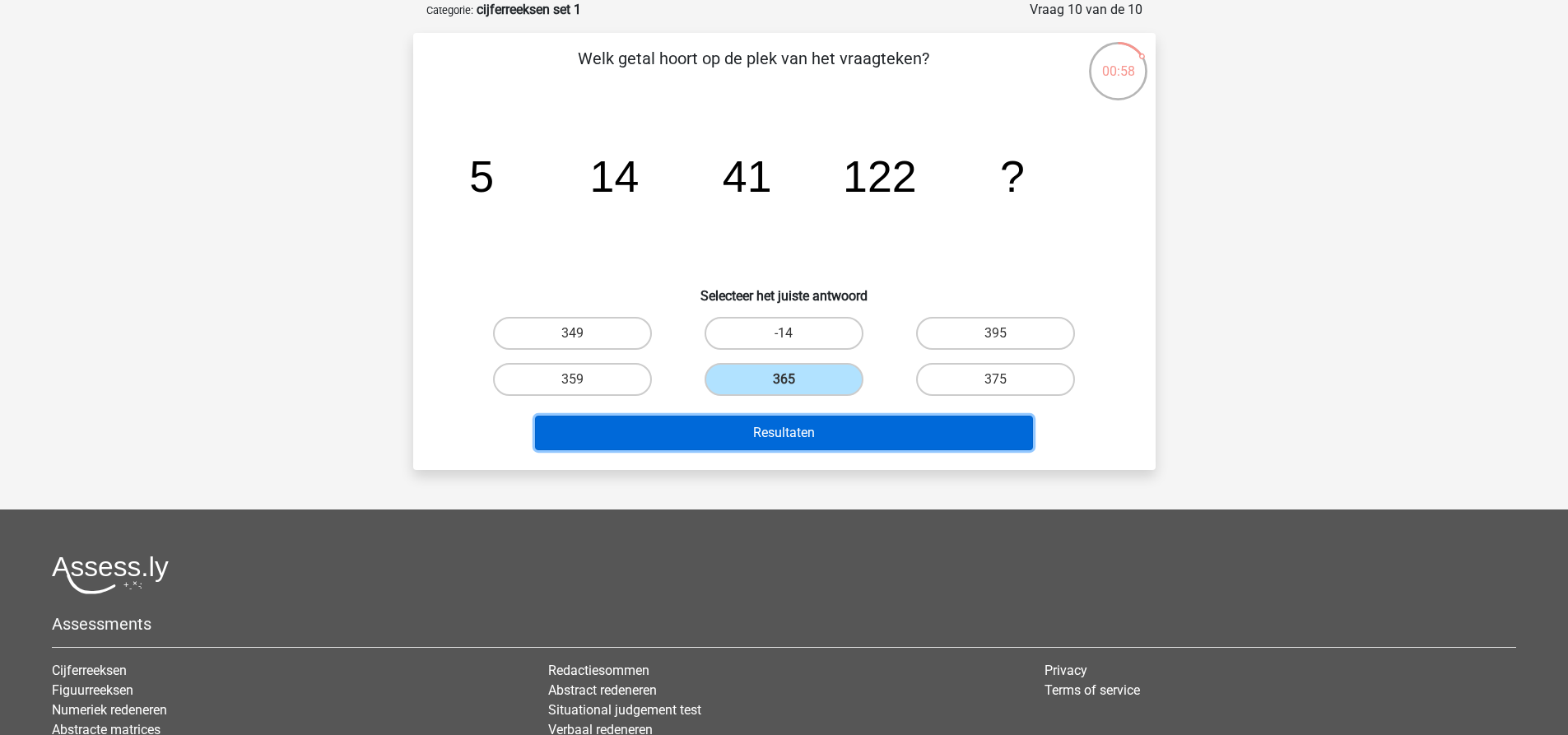
click at [780, 422] on button "Resultaten" at bounding box center [784, 432] width 498 height 34
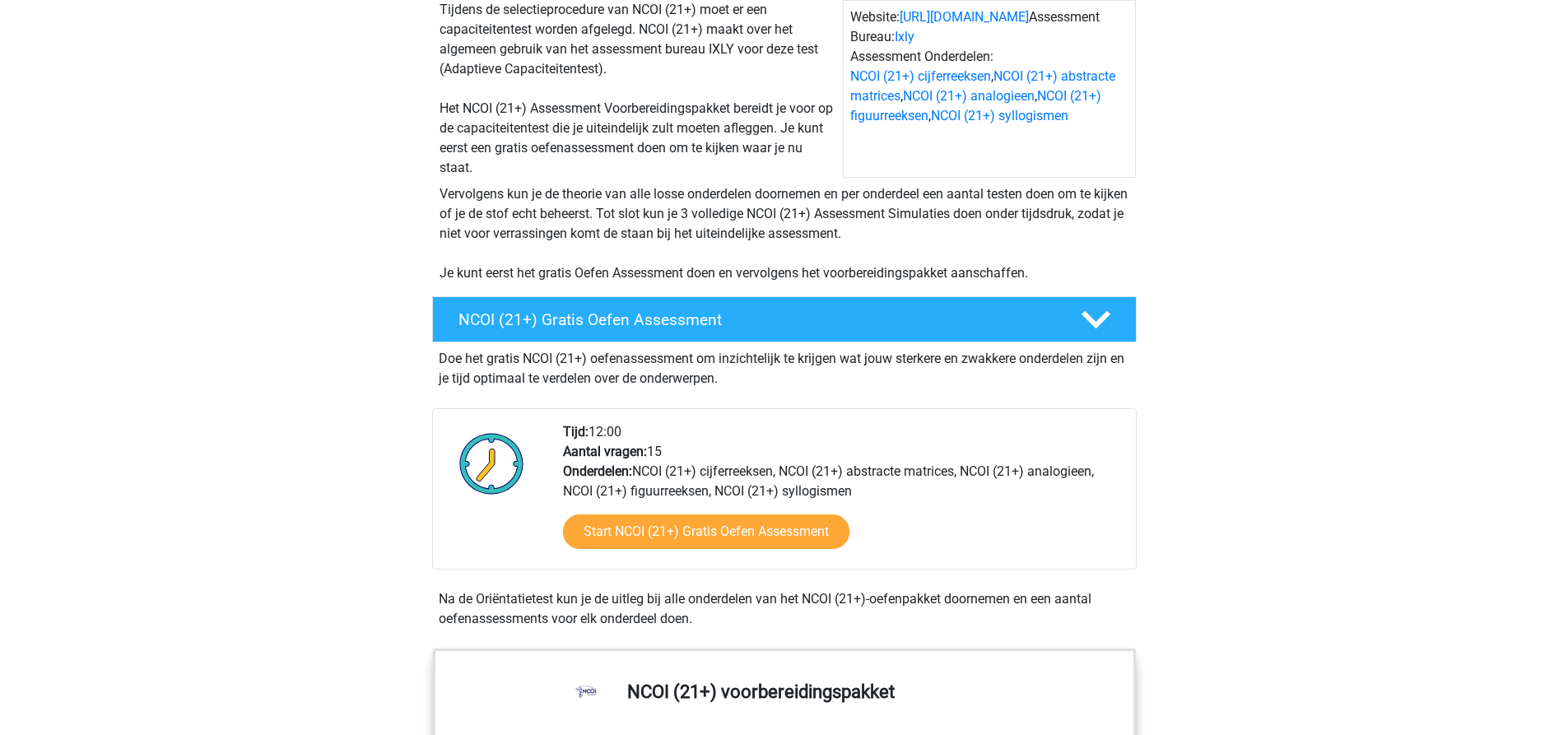
scroll to position [247, 0]
